Goal: Information Seeking & Learning: Learn about a topic

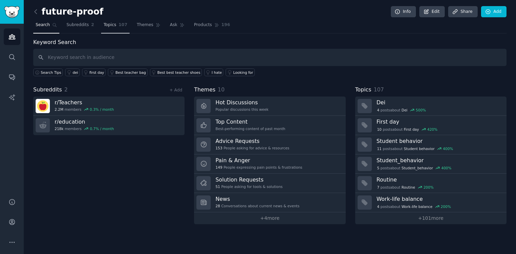
click at [112, 25] on span "Topics" at bounding box center [109, 25] width 13 height 6
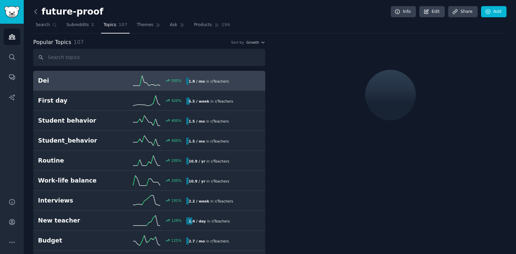
click at [36, 10] on icon at bounding box center [36, 12] width 2 height 4
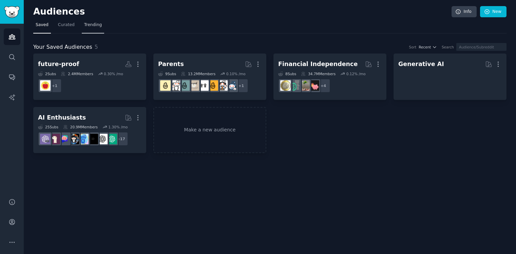
click at [99, 26] on span "Trending" at bounding box center [93, 25] width 18 height 6
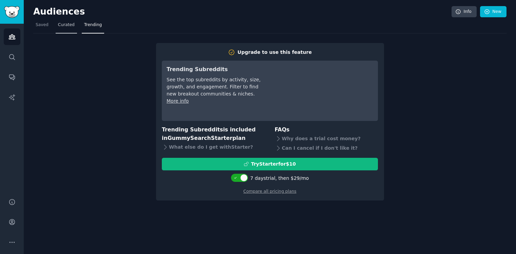
drag, startPoint x: 62, startPoint y: 34, endPoint x: 65, endPoint y: 28, distance: 6.7
click at [63, 34] on div "Upgrade to use this feature Trending Subreddits See the top subreddits by activ…" at bounding box center [269, 118] width 473 height 168
click at [65, 27] on span "Curated" at bounding box center [66, 25] width 17 height 6
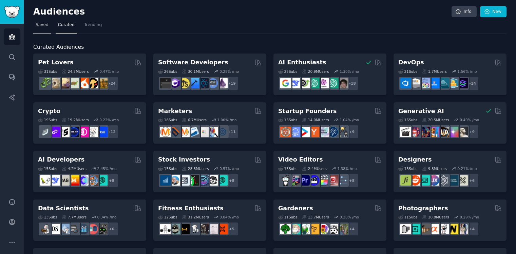
click at [40, 27] on span "Saved" at bounding box center [42, 25] width 13 height 6
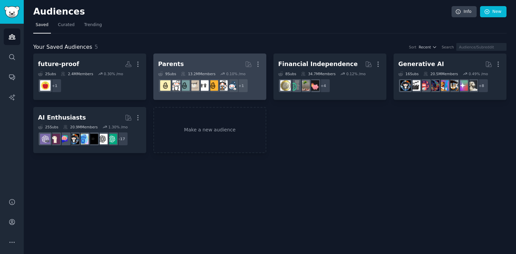
click at [203, 61] on h2 "Parents Curated by GummySearch More" at bounding box center [209, 64] width 103 height 12
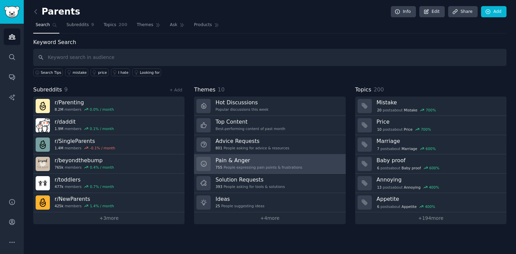
click at [254, 160] on h3 "Pain & Anger" at bounding box center [258, 160] width 87 height 7
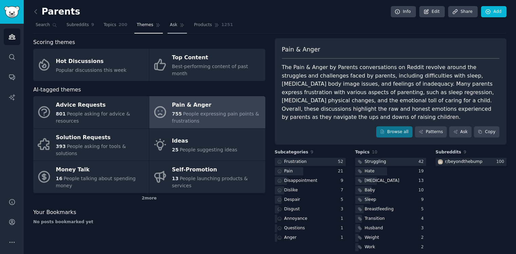
click at [179, 28] on link "Ask" at bounding box center [177, 27] width 19 height 14
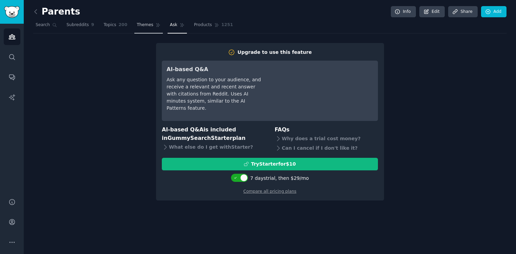
click at [147, 27] on span "Themes" at bounding box center [145, 25] width 17 height 6
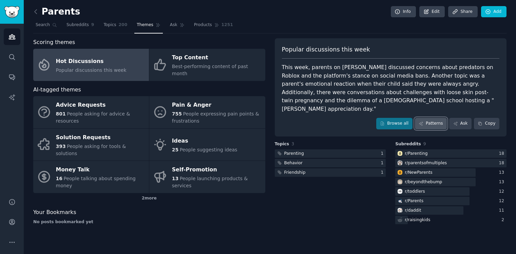
click at [427, 118] on link "Patterns" at bounding box center [431, 124] width 32 height 12
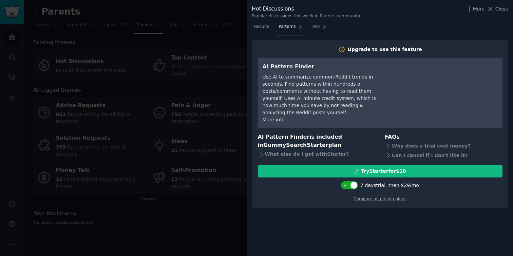
click at [178, 105] on div at bounding box center [256, 128] width 513 height 256
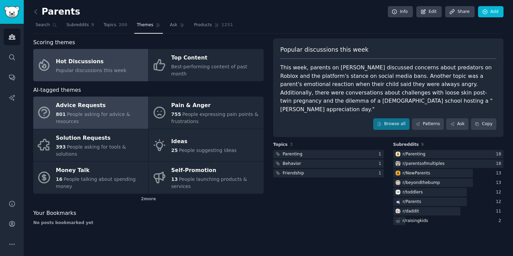
click at [78, 111] on div "801 People asking for advice & resources" at bounding box center [100, 118] width 89 height 14
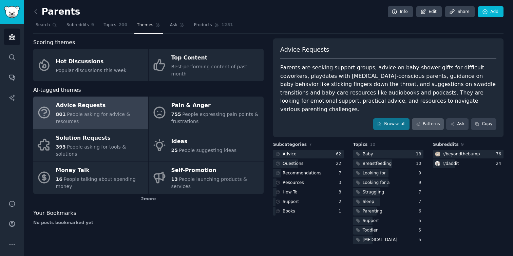
drag, startPoint x: 421, startPoint y: 107, endPoint x: 419, endPoint y: 115, distance: 8.9
click at [421, 107] on div "Advice Requests Parents are seeking support groups, advice on baby shower gifts…" at bounding box center [388, 87] width 230 height 98
click at [420, 121] on icon at bounding box center [418, 123] width 5 height 5
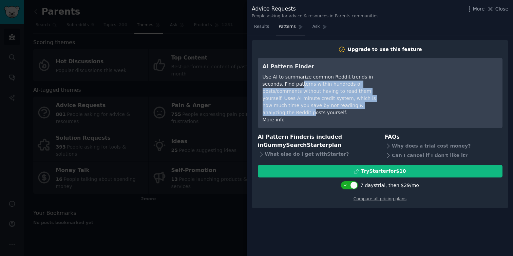
drag, startPoint x: 280, startPoint y: 82, endPoint x: 344, endPoint y: 106, distance: 68.4
click at [336, 104] on div "Use AI to summarize common Reddit trends in seconds. Find patterns within hundr…" at bounding box center [325, 94] width 124 height 43
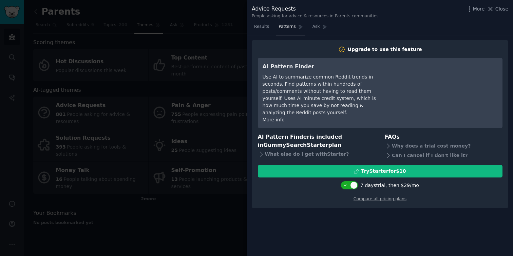
click at [354, 106] on div "Use AI to summarize common Reddit trends in seconds. Find patterns within hundr…" at bounding box center [325, 94] width 124 height 43
click at [232, 16] on div at bounding box center [256, 128] width 513 height 256
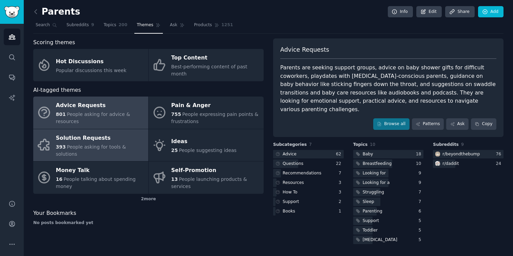
click at [101, 144] on span "People asking for tools & solutions" at bounding box center [91, 150] width 70 height 13
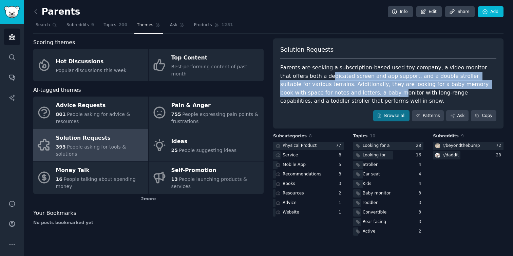
drag, startPoint x: 304, startPoint y: 80, endPoint x: 322, endPoint y: 96, distance: 23.6
click at [319, 93] on div "Parents are seeking a subscription-based used toy company, a video monitor that…" at bounding box center [388, 84] width 216 height 42
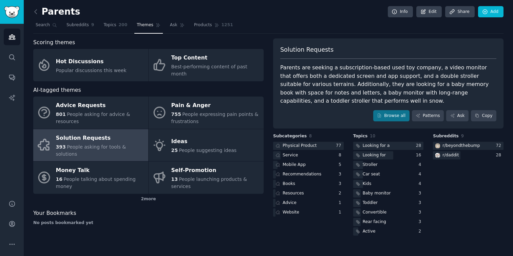
click at [322, 96] on div "Parents are seeking a subscription-based used toy company, a video monitor that…" at bounding box center [388, 84] width 216 height 42
click at [191, 220] on div "No posts bookmarked yet" at bounding box center [148, 223] width 230 height 6
click at [78, 28] on link "Subreddits 9" at bounding box center [80, 27] width 32 height 14
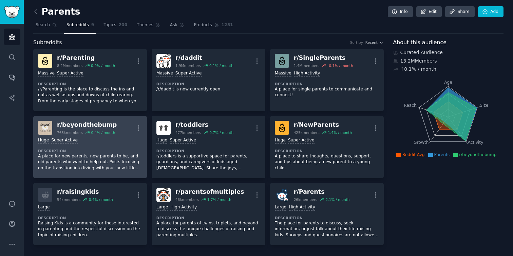
click at [92, 159] on p "A place for new parents, new parents to be, and old parents who want to help ou…" at bounding box center [90, 162] width 104 height 18
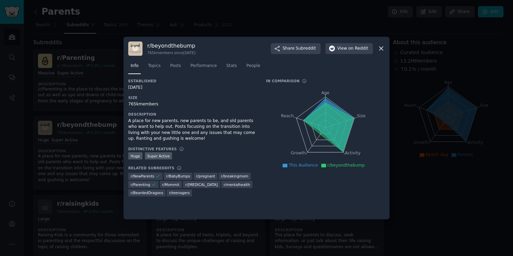
click at [88, 111] on div at bounding box center [256, 128] width 513 height 256
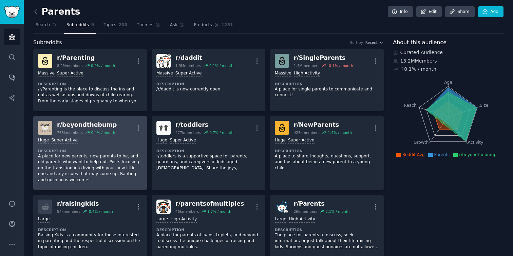
click at [113, 159] on p "A place for new parents, new parents to be, and old parents who want to help ou…" at bounding box center [90, 168] width 104 height 30
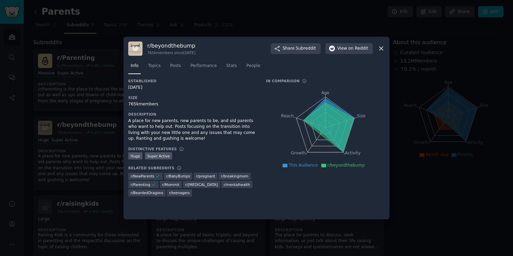
click at [106, 158] on div at bounding box center [256, 128] width 513 height 256
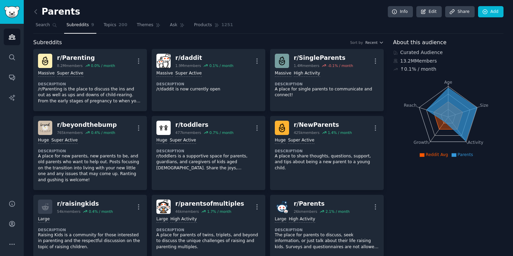
click at [106, 158] on p "A place for new parents, new parents to be, and old parents who want to help ou…" at bounding box center [90, 168] width 104 height 30
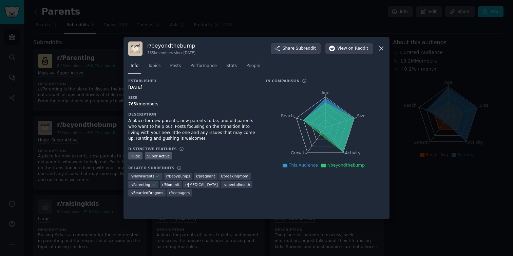
click at [67, 158] on div at bounding box center [256, 128] width 513 height 256
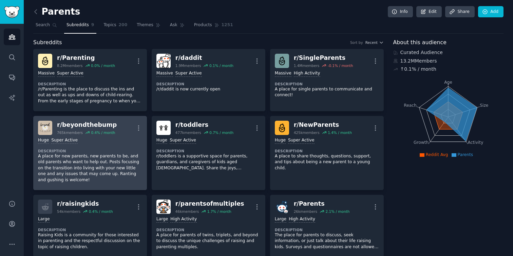
click at [76, 156] on p "A place for new parents, new parents to be, and old parents who want to help ou…" at bounding box center [90, 168] width 104 height 30
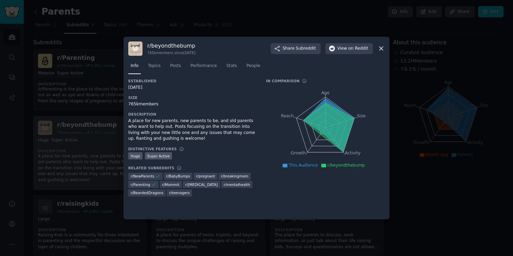
click at [76, 156] on div at bounding box center [256, 128] width 513 height 256
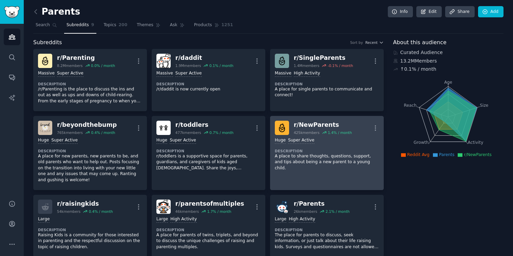
click at [310, 149] on dt "Description" at bounding box center [327, 150] width 104 height 5
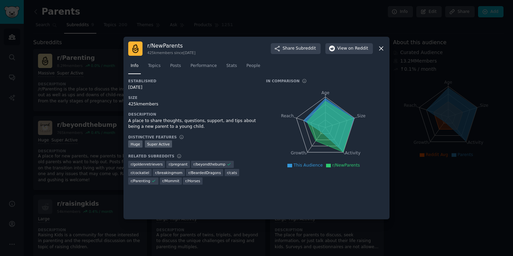
click at [60, 168] on div at bounding box center [256, 128] width 513 height 256
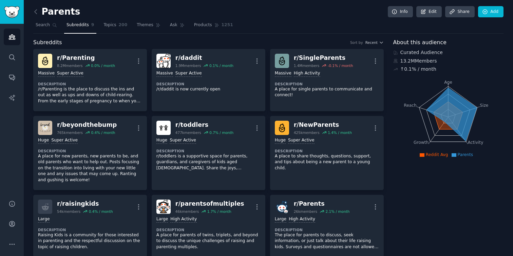
click at [60, 168] on p "A place for new parents, new parents to be, and old parents who want to help ou…" at bounding box center [90, 168] width 104 height 30
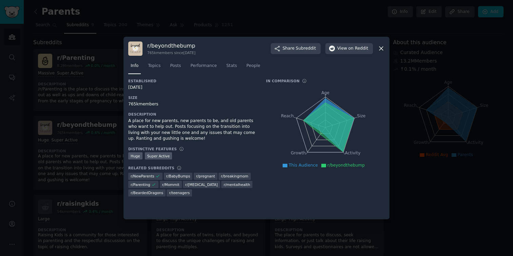
click at [90, 170] on div at bounding box center [256, 128] width 513 height 256
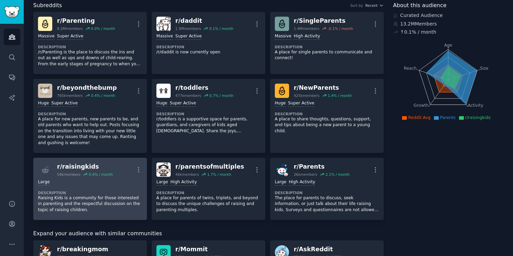
scroll to position [61, 0]
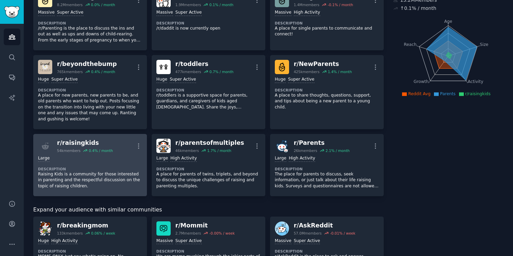
click at [96, 176] on p "Raising Kids is a community for those interested in parenting and the respectfu…" at bounding box center [90, 180] width 104 height 18
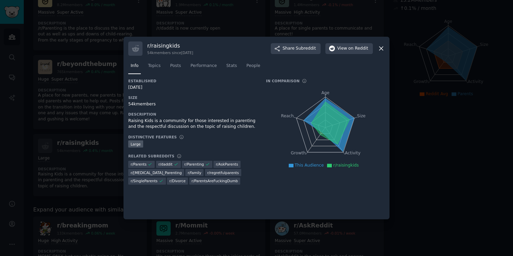
click at [71, 218] on div at bounding box center [256, 128] width 513 height 256
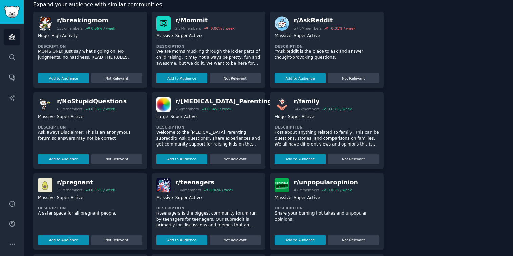
scroll to position [265, 0]
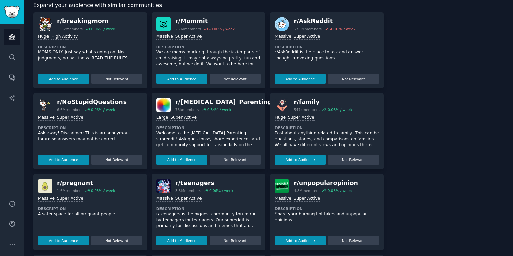
click at [218, 135] on p "Welcome to the [MEDICAL_DATA] Parenting subreddit! Ask questions*, share experi…" at bounding box center [208, 139] width 104 height 18
click at [209, 101] on div "r/ [MEDICAL_DATA]_Parenting" at bounding box center [223, 102] width 96 height 8
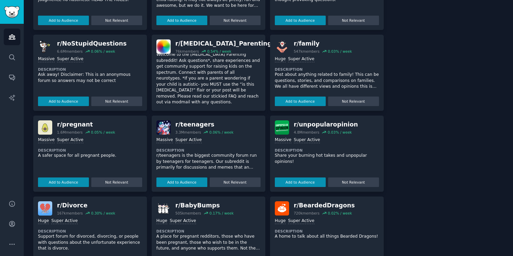
scroll to position [27, 0]
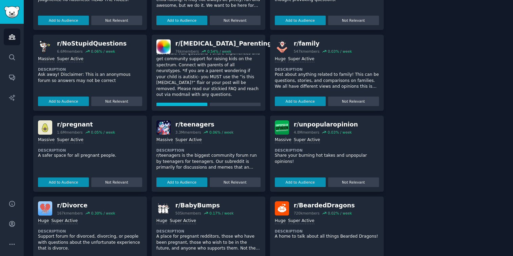
click at [185, 104] on button "Add to Audience" at bounding box center [181, 107] width 51 height 10
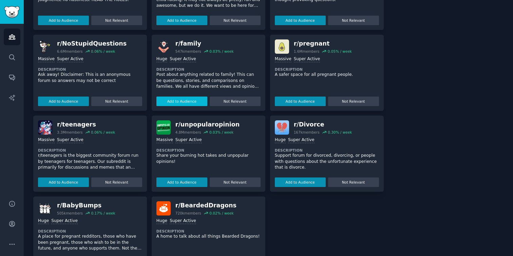
click at [181, 101] on button "Add to Audience" at bounding box center [181, 101] width 51 height 10
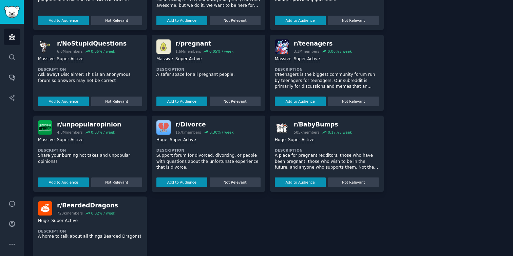
scroll to position [384, 0]
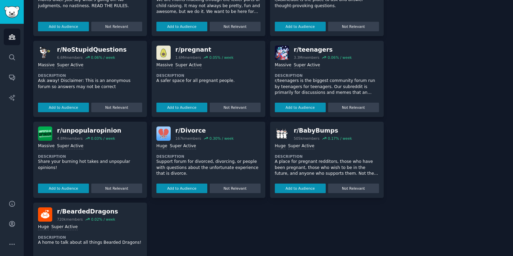
click at [322, 168] on p "A place for pregnant redditors, those who have been pregnant, those who wish to…" at bounding box center [327, 167] width 104 height 18
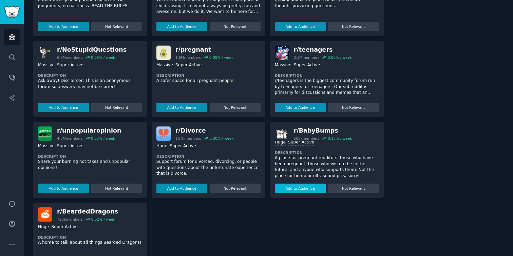
click at [302, 188] on button "Add to Audience" at bounding box center [300, 188] width 51 height 10
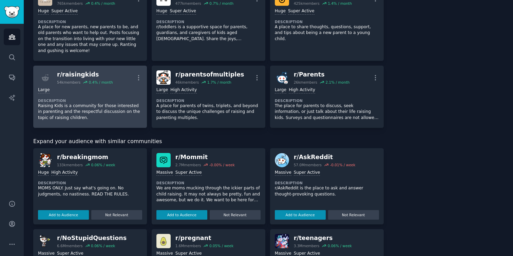
scroll to position [210, 0]
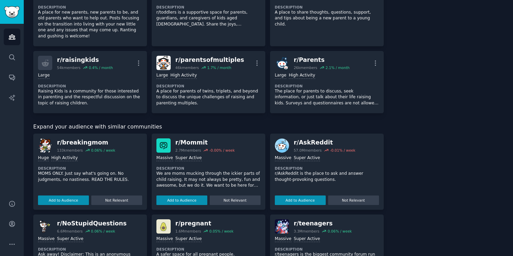
drag, startPoint x: 144, startPoint y: 104, endPoint x: 390, endPoint y: 72, distance: 248.0
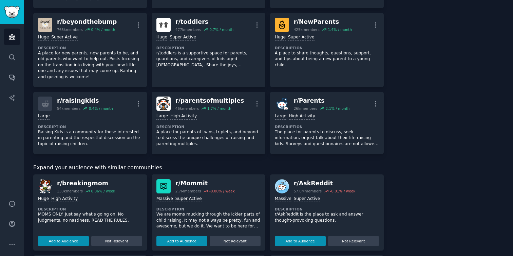
click at [390, 72] on div "Subreddits Sort by Recent r/ BabyBumps 505k members 0.8 % / month More Huge Sup…" at bounding box center [268, 140] width 470 height 543
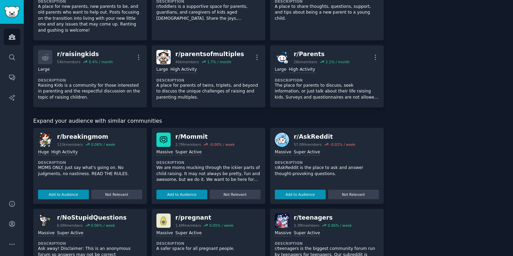
scroll to position [235, 0]
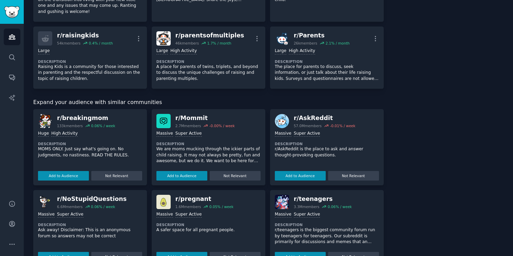
click at [390, 72] on div "Subreddits Sort by Recent r/ BabyBumps 505k members 0.8 % / month More Huge Sup…" at bounding box center [268, 75] width 470 height 543
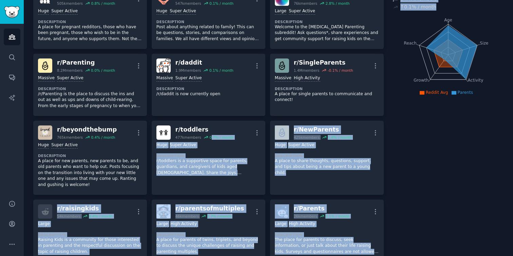
scroll to position [58, 0]
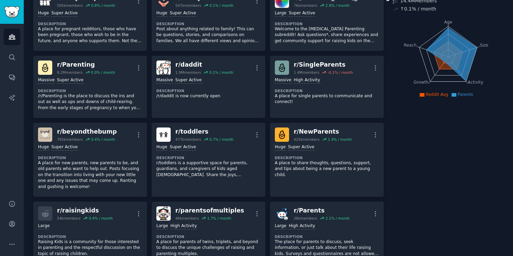
drag, startPoint x: 390, startPoint y: 72, endPoint x: 457, endPoint y: 199, distance: 143.0
click at [457, 199] on div "Subreddits Sort by Recent r/ BabyBumps 505k members 0.8 % / month More Huge Sup…" at bounding box center [268, 249] width 470 height 543
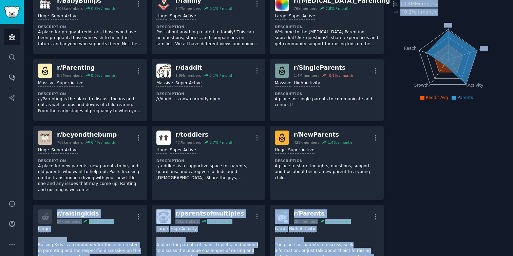
drag, startPoint x: 463, startPoint y: 195, endPoint x: 387, endPoint y: 175, distance: 78.5
click at [385, 176] on div "Subreddits Sort by Recent r/ BabyBumps 505k members 0.8 % / month More Huge Sup…" at bounding box center [268, 252] width 470 height 543
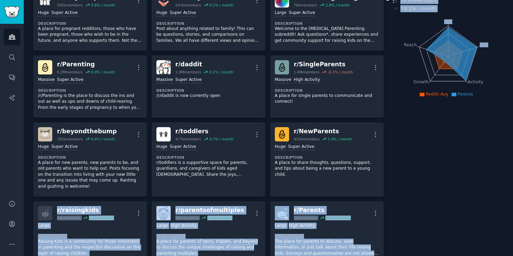
scroll to position [60, 0]
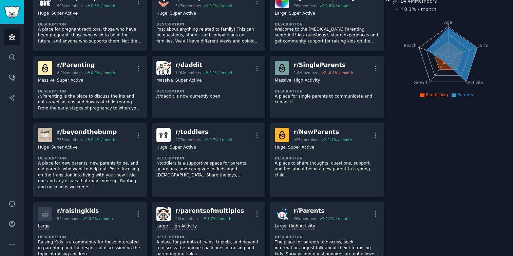
click at [462, 147] on div "About this audience Curated Audience 14.4M Members ↑ 0.1 % / month Age Size Act…" at bounding box center [448, 250] width 111 height 543
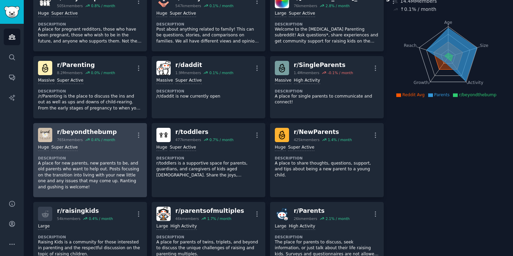
click at [93, 151] on div ">= 95th percentile for submissions / day Huge Super Active Description A place …" at bounding box center [90, 167] width 104 height 50
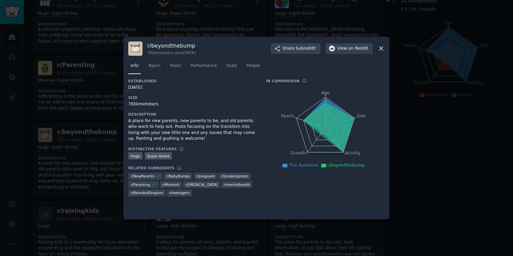
click at [383, 49] on icon at bounding box center [381, 48] width 7 height 7
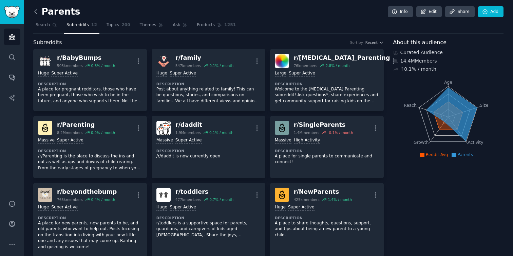
click at [36, 12] on icon at bounding box center [35, 11] width 7 height 7
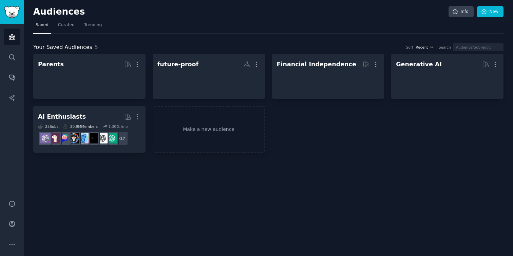
click at [43, 25] on span "Saved" at bounding box center [42, 25] width 13 height 6
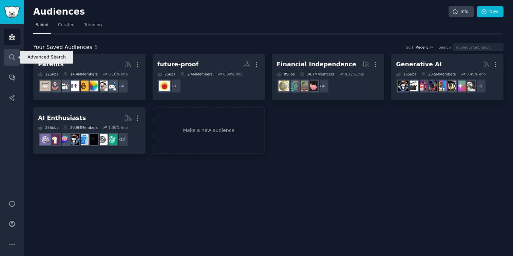
click at [15, 59] on icon "Sidebar" at bounding box center [11, 57] width 7 height 7
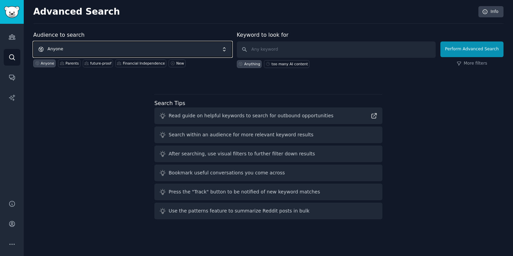
click at [150, 49] on span "Anyone" at bounding box center [132, 49] width 199 height 16
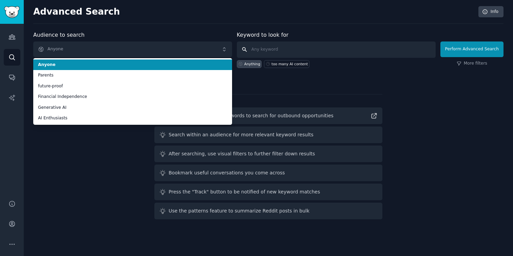
drag, startPoint x: 293, startPoint y: 45, endPoint x: 289, endPoint y: 46, distance: 3.5
click at [291, 45] on input "text" at bounding box center [336, 49] width 199 height 16
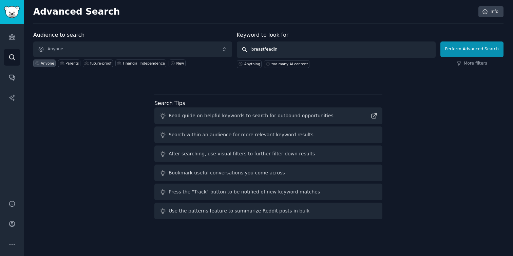
type input "breastfeeding"
click button "Perform Advanced Search" at bounding box center [471, 49] width 63 height 16
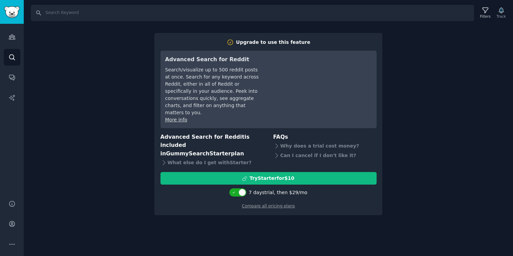
click at [474, 70] on div "Search Filters Track Upgrade to use this feature Advanced Search for Reddit Sea…" at bounding box center [268, 128] width 489 height 256
drag, startPoint x: 471, startPoint y: 70, endPoint x: 346, endPoint y: 139, distance: 142.8
click at [471, 70] on div "Search Filters Track Upgrade to use this feature Advanced Search for Reddit Sea…" at bounding box center [268, 128] width 489 height 256
click at [267, 203] on link "Compare all pricing plans" at bounding box center [268, 205] width 53 height 5
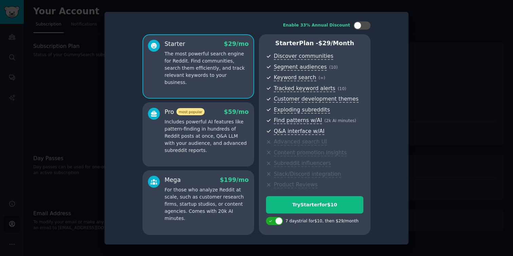
click at [430, 35] on div at bounding box center [256, 128] width 513 height 256
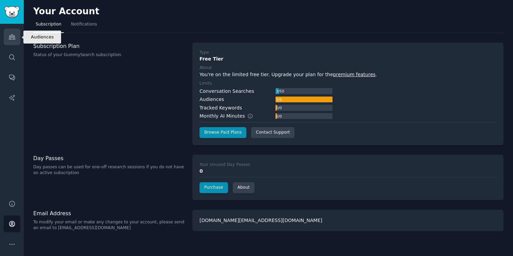
click at [14, 38] on icon "Sidebar" at bounding box center [12, 37] width 6 height 5
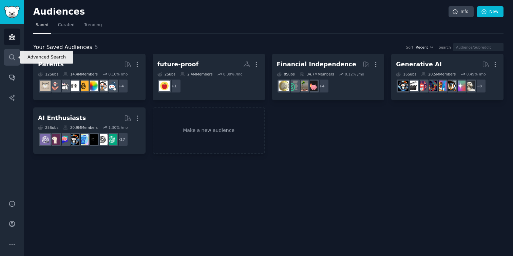
click at [11, 58] on icon "Sidebar" at bounding box center [11, 57] width 7 height 7
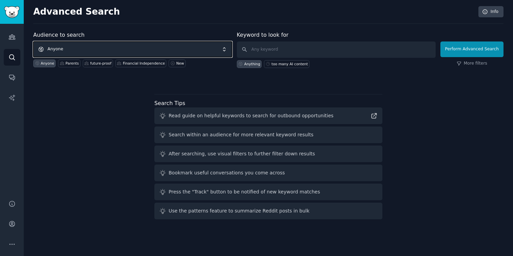
click at [108, 47] on span "Anyone" at bounding box center [132, 49] width 199 height 16
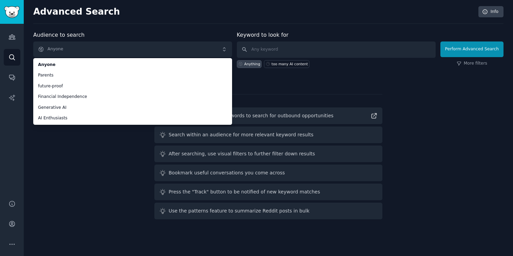
drag, startPoint x: 150, startPoint y: 13, endPoint x: 152, endPoint y: 21, distance: 8.0
click at [151, 13] on h2 "Advanced Search" at bounding box center [253, 11] width 441 height 11
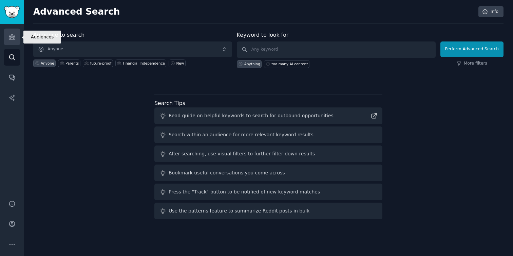
click at [5, 30] on link "Audiences" at bounding box center [12, 37] width 17 height 17
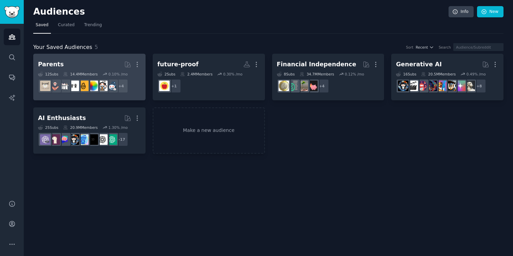
click at [93, 63] on h2 "Parents More" at bounding box center [89, 64] width 103 height 12
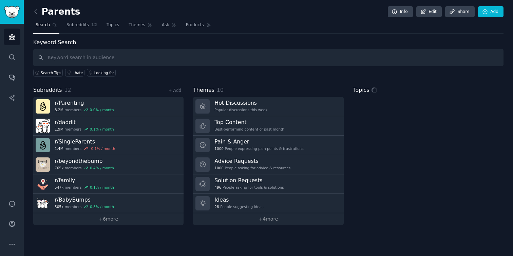
click at [126, 59] on input "text" at bounding box center [268, 57] width 470 height 17
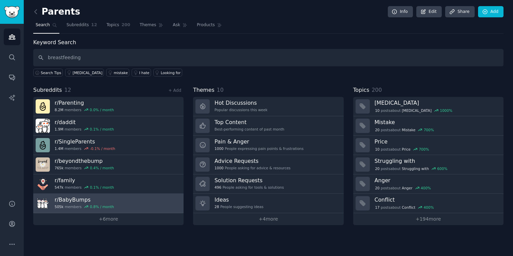
type input "breastfeeding"
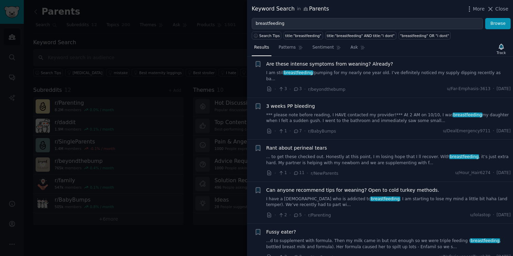
scroll to position [837, 0]
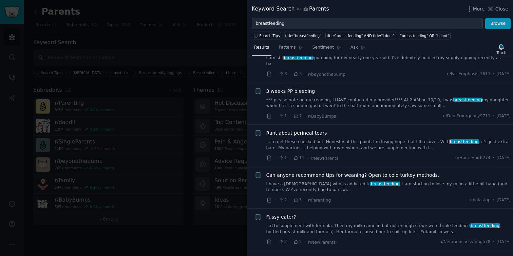
click at [147, 46] on div at bounding box center [256, 128] width 513 height 256
